Goal: Task Accomplishment & Management: Complete application form

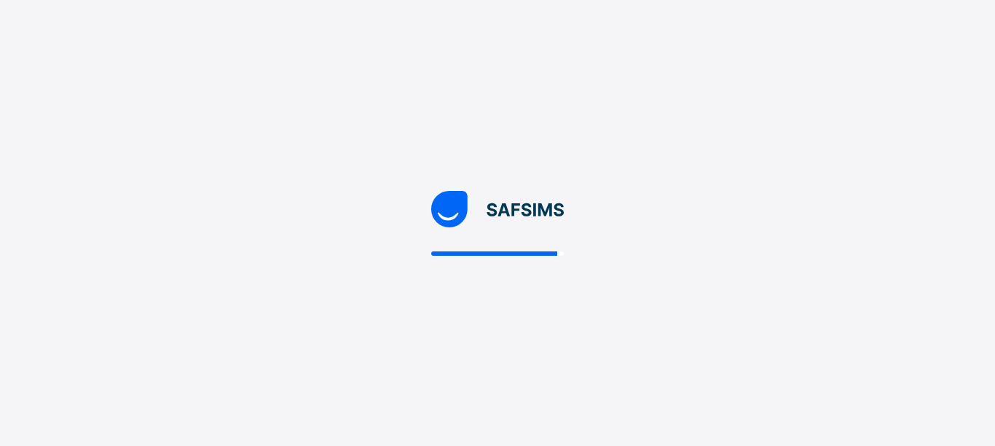
click at [459, 210] on img at bounding box center [497, 209] width 133 height 36
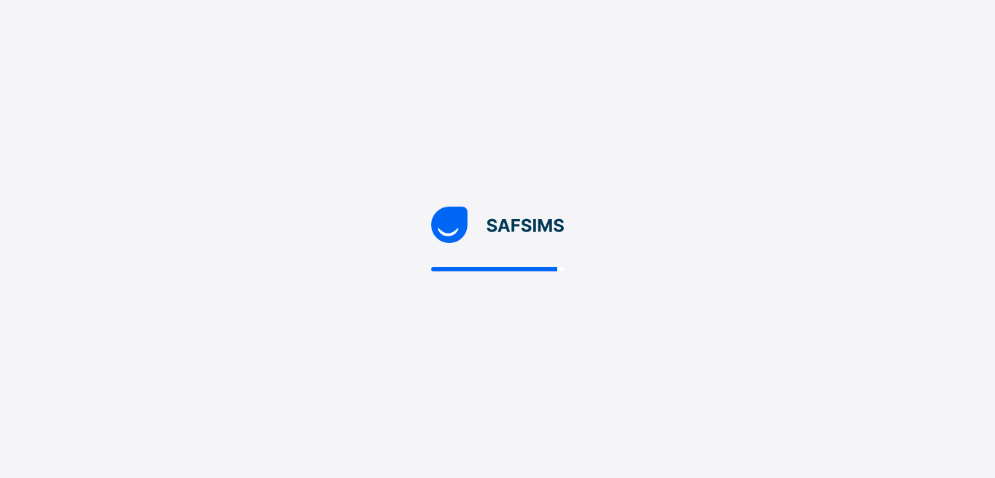
click at [979, 22] on div at bounding box center [497, 239] width 995 height 478
click at [750, 101] on div at bounding box center [497, 239] width 995 height 478
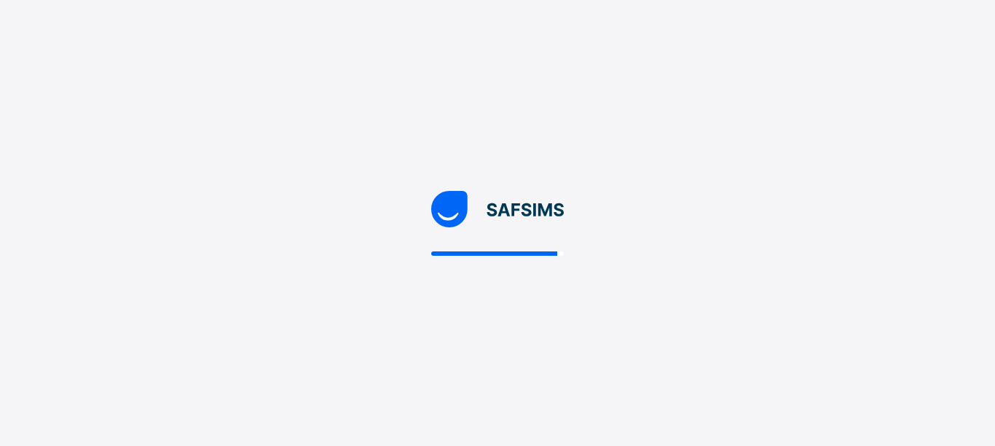
click at [264, 237] on div at bounding box center [497, 223] width 995 height 446
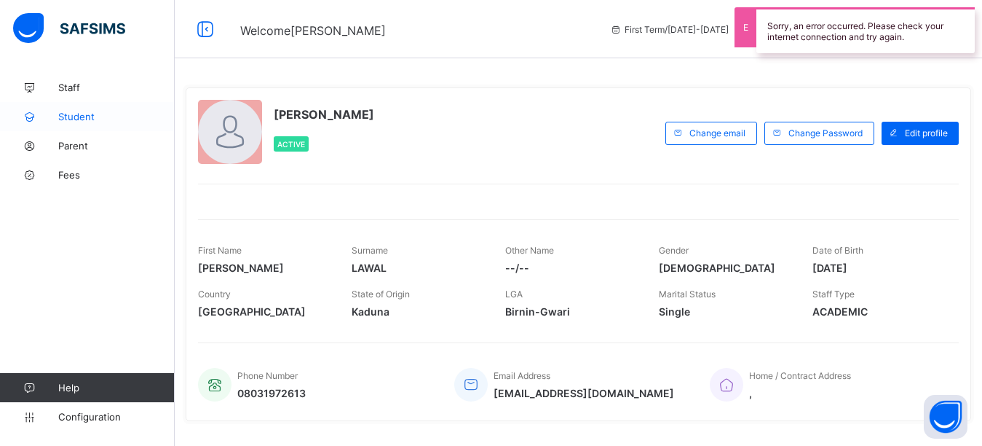
click at [99, 115] on span "Student" at bounding box center [116, 117] width 117 height 12
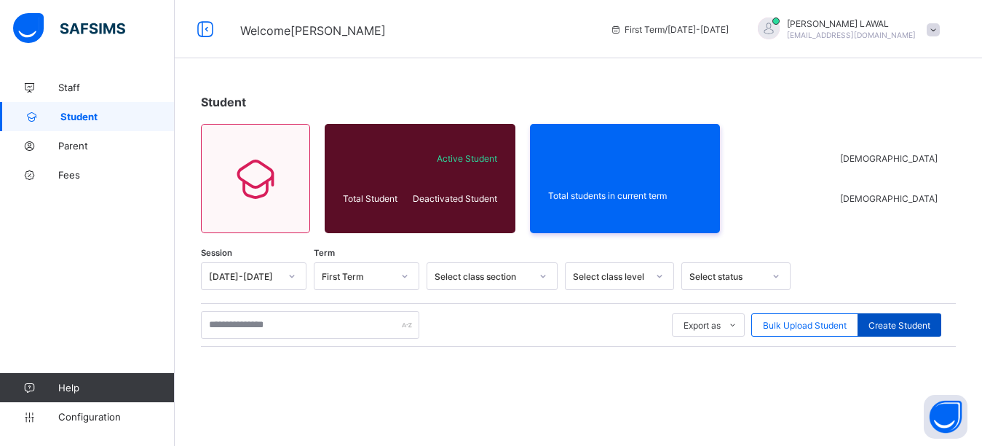
click at [907, 317] on div "Create Student" at bounding box center [900, 324] width 84 height 23
select select "**"
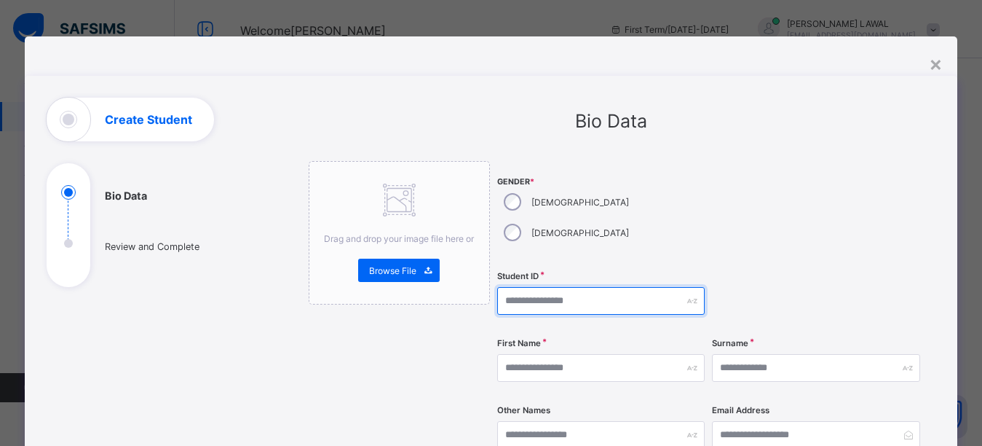
click at [537, 287] on input "text" at bounding box center [601, 301] width 208 height 28
type input "*"
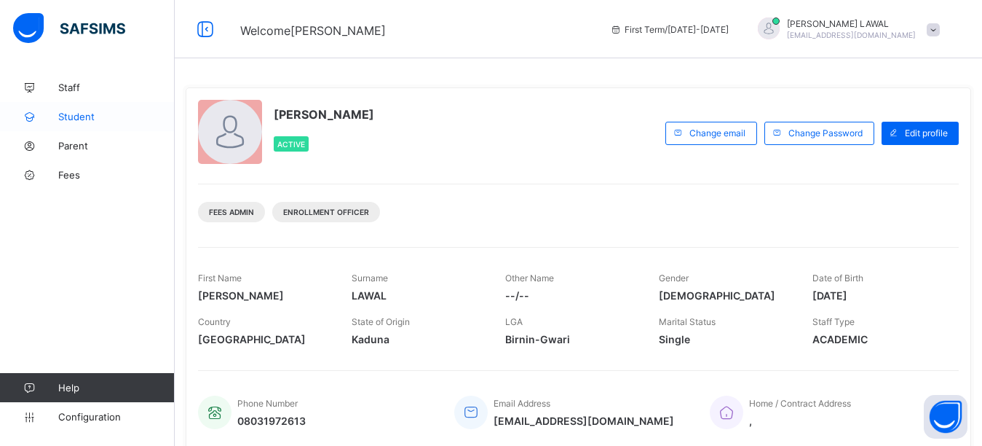
click at [75, 113] on span "Student" at bounding box center [116, 117] width 117 height 12
select select "**"
click at [90, 120] on span "Student" at bounding box center [116, 117] width 117 height 12
select select "**"
click at [76, 119] on span "Student" at bounding box center [116, 117] width 117 height 12
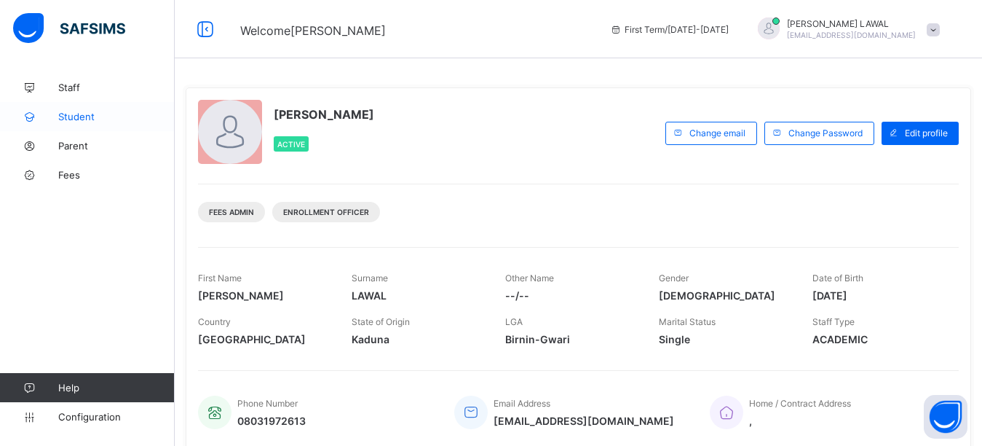
select select "**"
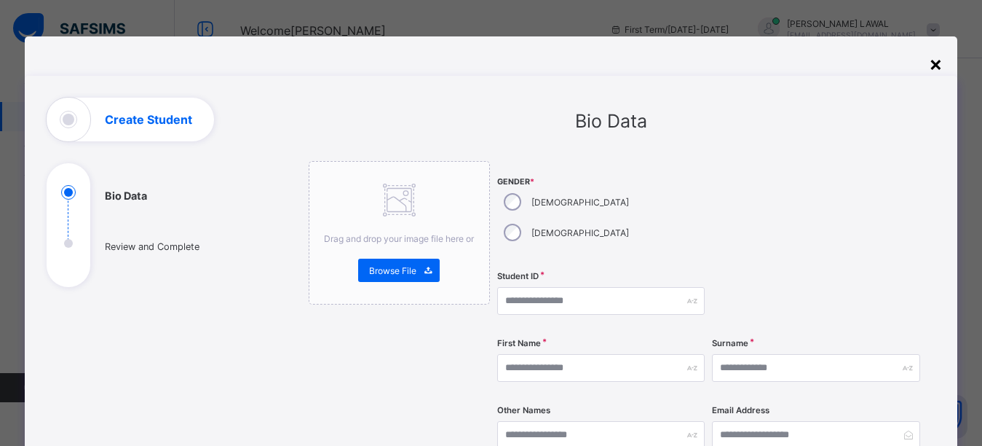
click at [937, 61] on div "×" at bounding box center [936, 63] width 14 height 25
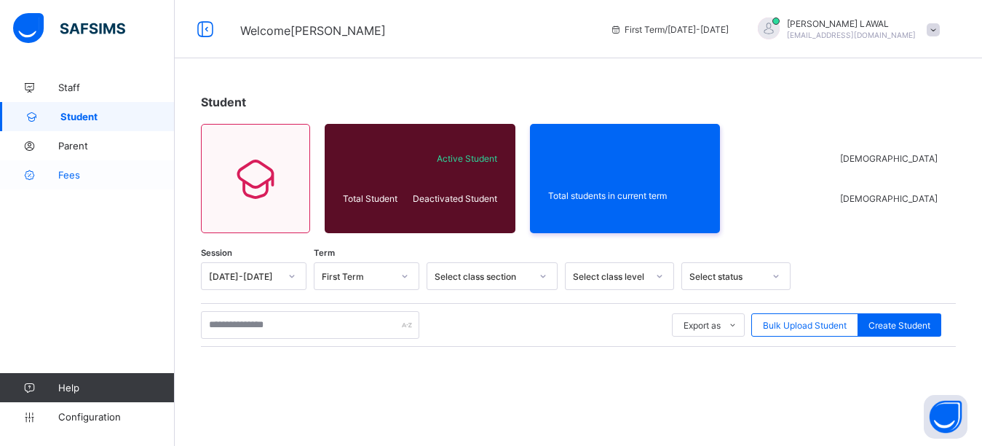
click at [77, 171] on span "Fees" at bounding box center [116, 175] width 117 height 12
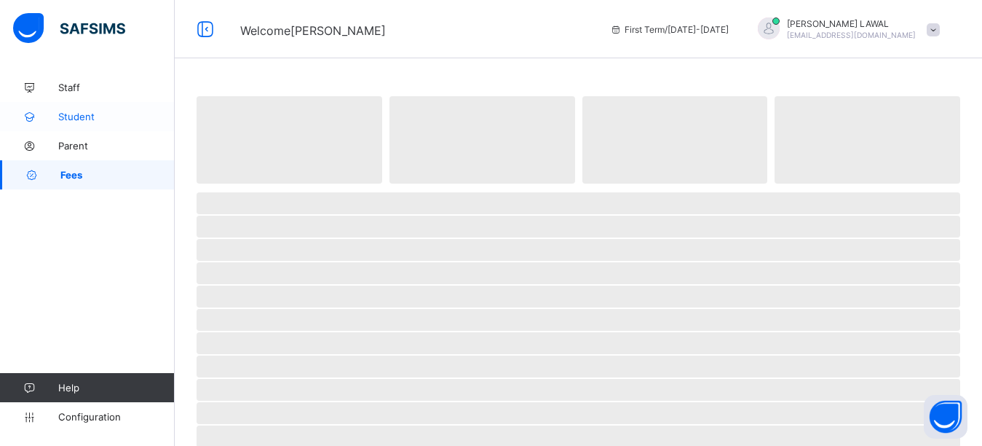
click at [70, 111] on span "Student" at bounding box center [116, 117] width 117 height 12
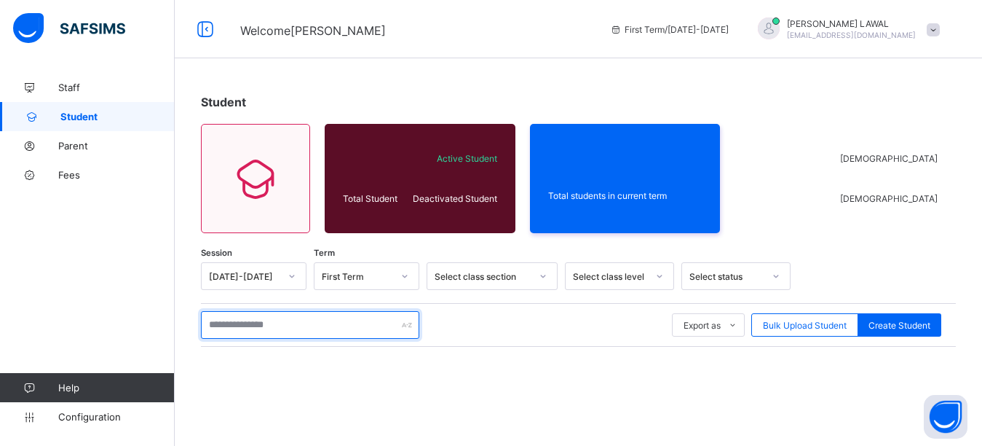
click at [256, 326] on input "text" at bounding box center [310, 325] width 218 height 28
type input "******"
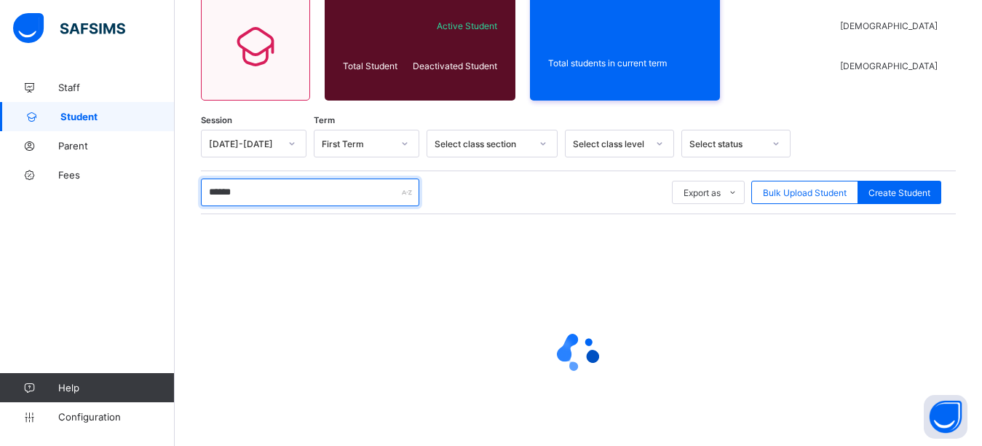
scroll to position [200, 0]
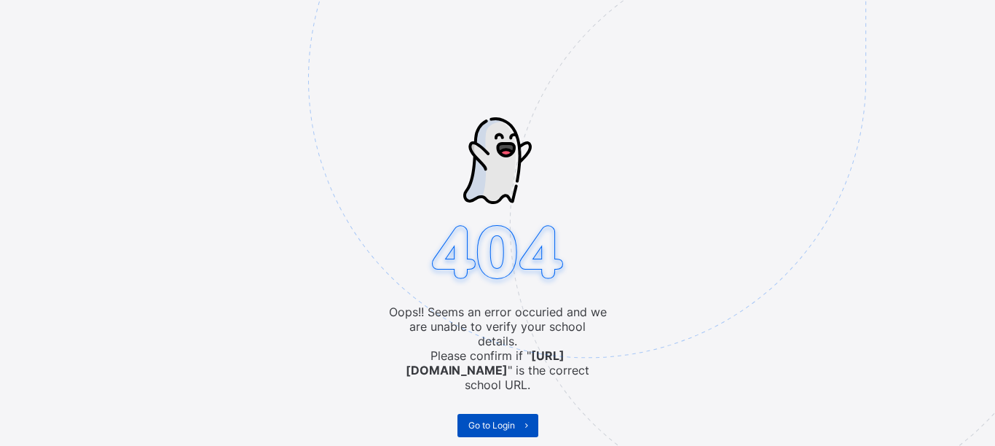
click at [512, 419] on span "Go to Login" at bounding box center [491, 424] width 47 height 11
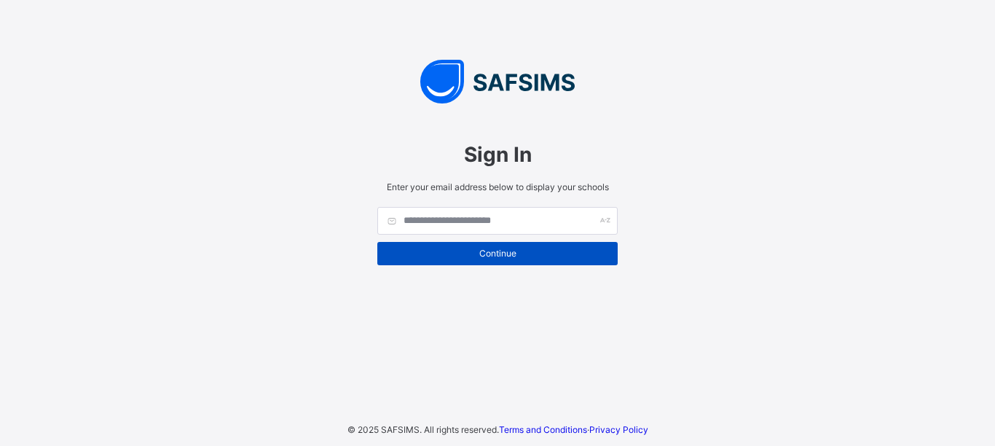
click at [497, 249] on span "Continue" at bounding box center [497, 253] width 218 height 11
click at [491, 248] on span "Continue" at bounding box center [497, 253] width 218 height 11
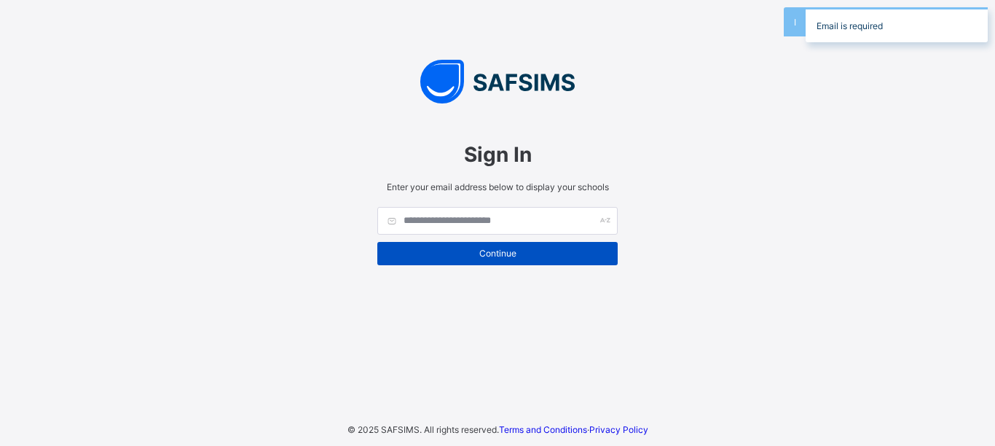
click at [477, 251] on span "Continue" at bounding box center [497, 253] width 218 height 11
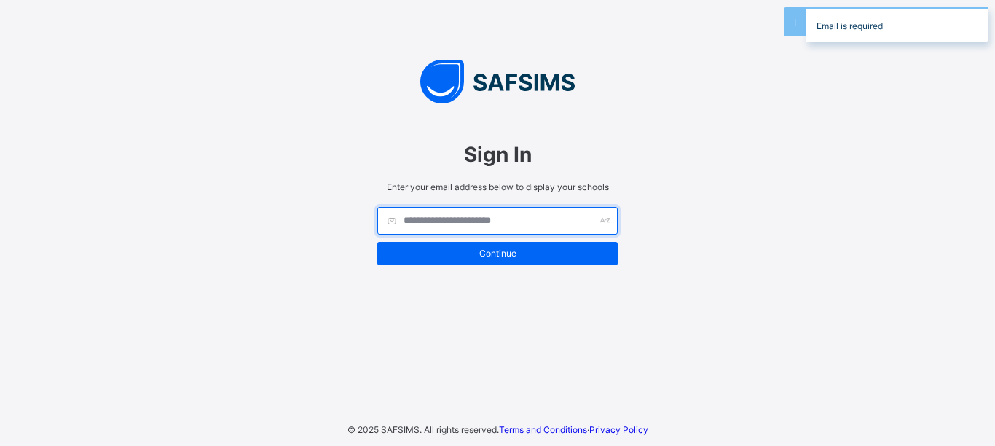
click at [454, 229] on input "text" at bounding box center [497, 221] width 240 height 28
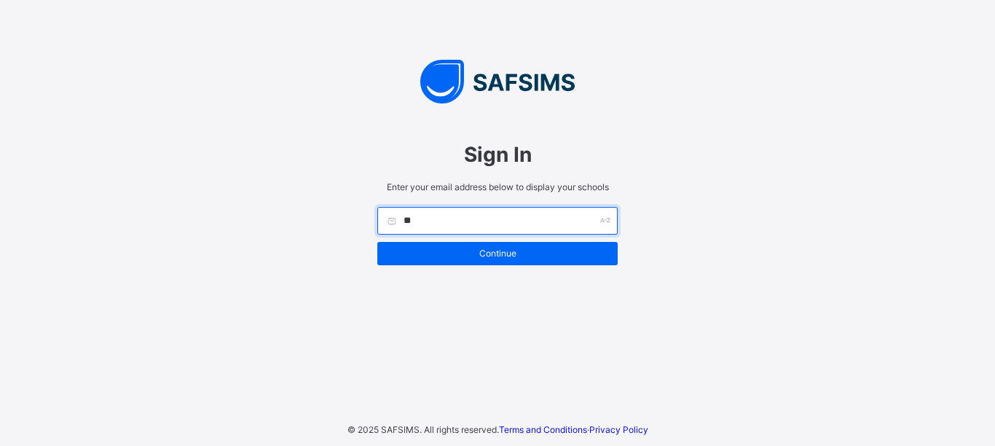
type input "*"
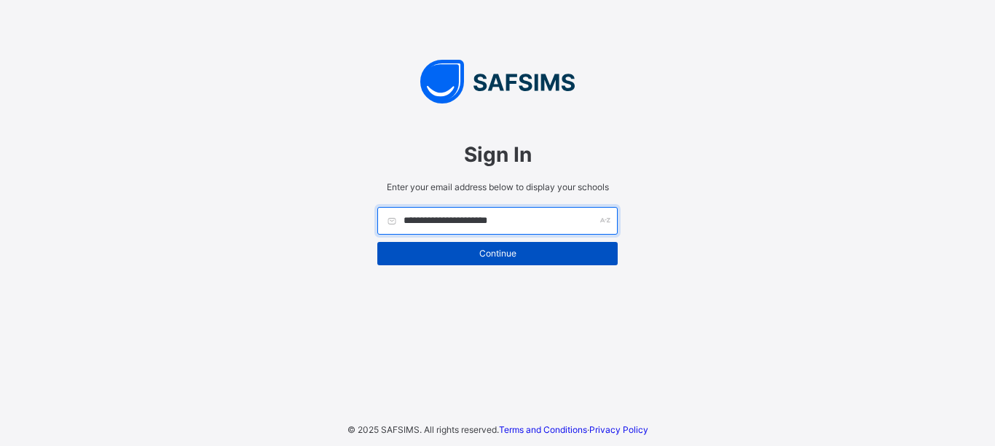
type input "**********"
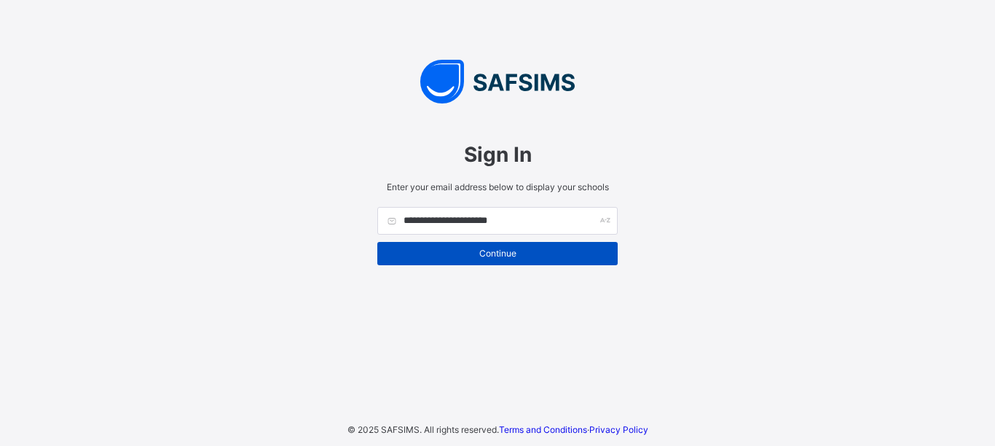
click at [492, 249] on span "Continue" at bounding box center [497, 253] width 218 height 11
click at [510, 249] on span "Continue" at bounding box center [497, 253] width 218 height 11
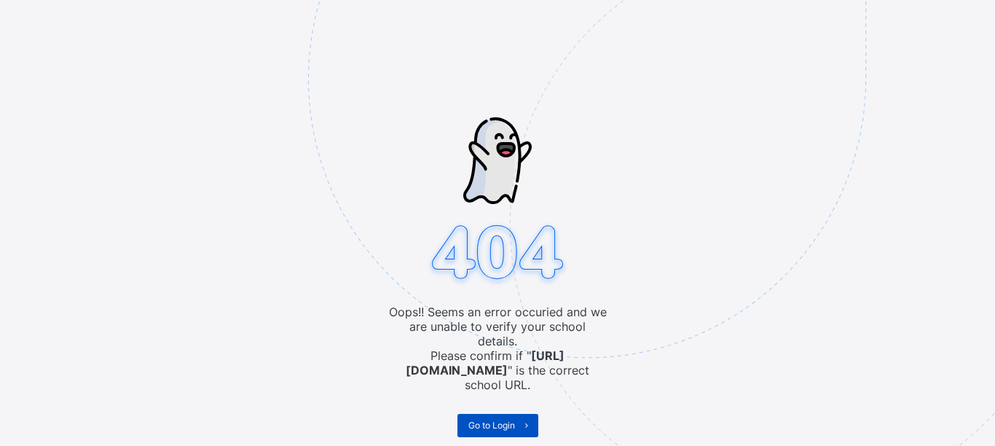
click at [515, 414] on span at bounding box center [526, 425] width 23 height 23
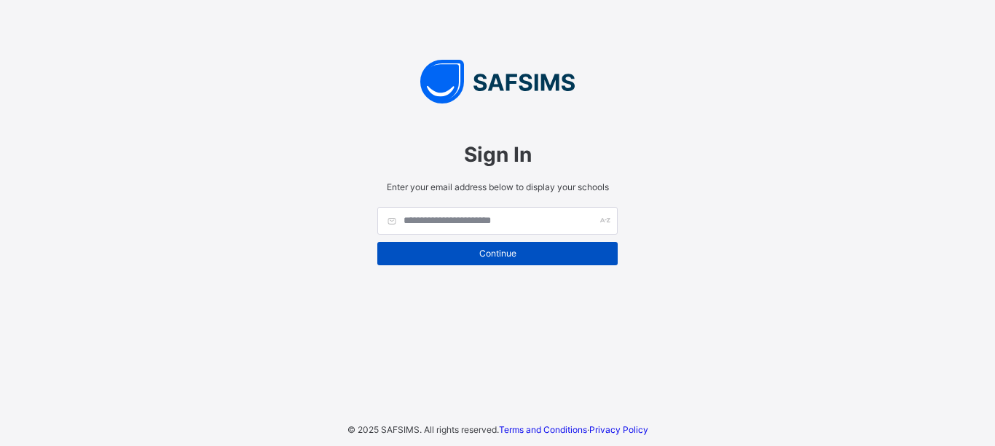
click at [504, 249] on span "Continue" at bounding box center [497, 253] width 218 height 11
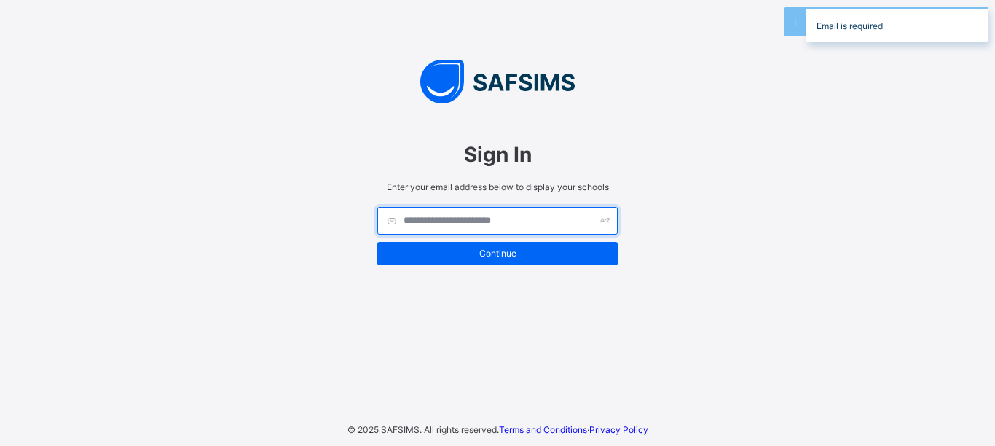
click at [484, 218] on input "text" at bounding box center [497, 221] width 240 height 28
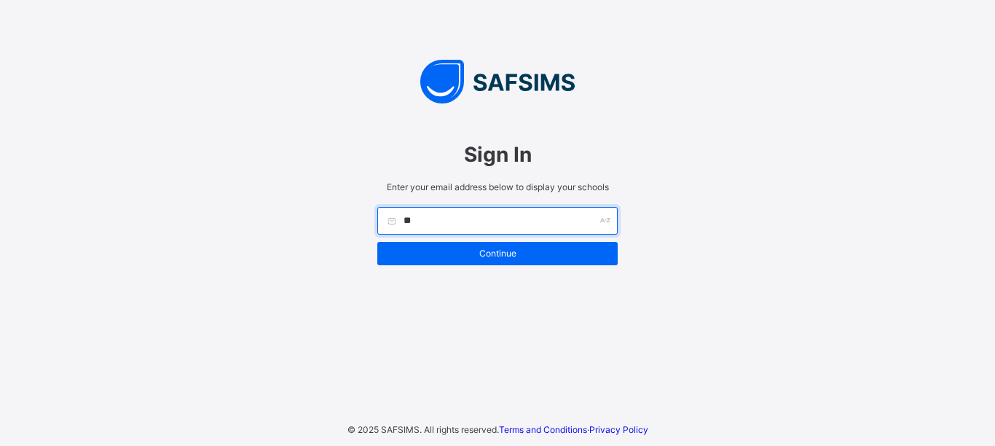
type input "*"
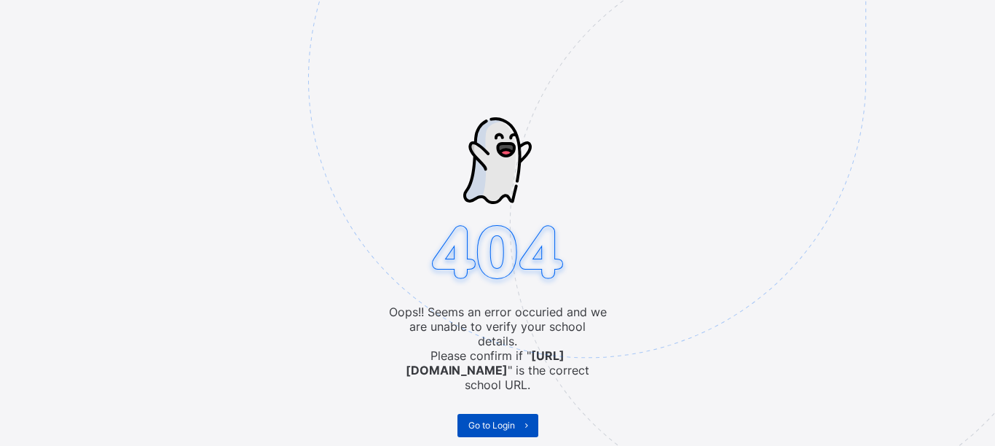
click at [494, 419] on span "Go to Login" at bounding box center [491, 424] width 47 height 11
click at [256, 174] on div "Oops!! Seems an error occuried and we are unable to verify your school details.…" at bounding box center [497, 223] width 995 height 446
drag, startPoint x: 277, startPoint y: 125, endPoint x: 454, endPoint y: 75, distance: 183.0
click at [454, 75] on img at bounding box center [687, 152] width 759 height 704
